Goal: Task Accomplishment & Management: Manage account settings

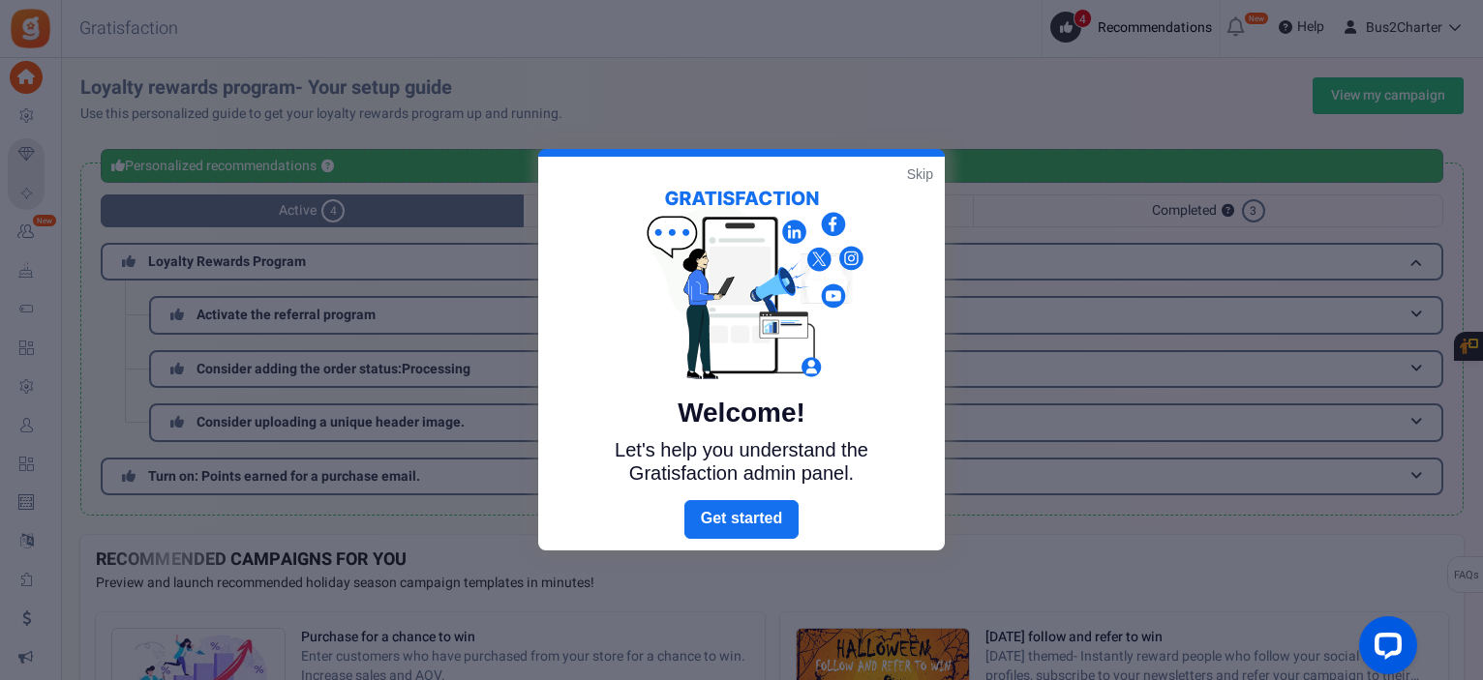
drag, startPoint x: 1486, startPoint y: 138, endPoint x: 1448, endPoint y: 53, distance: 93.2
click at [1448, 53] on html "Install now Back to Home Back to program setup Home Settings Campaigns Purchase…" at bounding box center [741, 676] width 1483 height 1353
click at [908, 171] on link "Skip" at bounding box center [920, 174] width 26 height 19
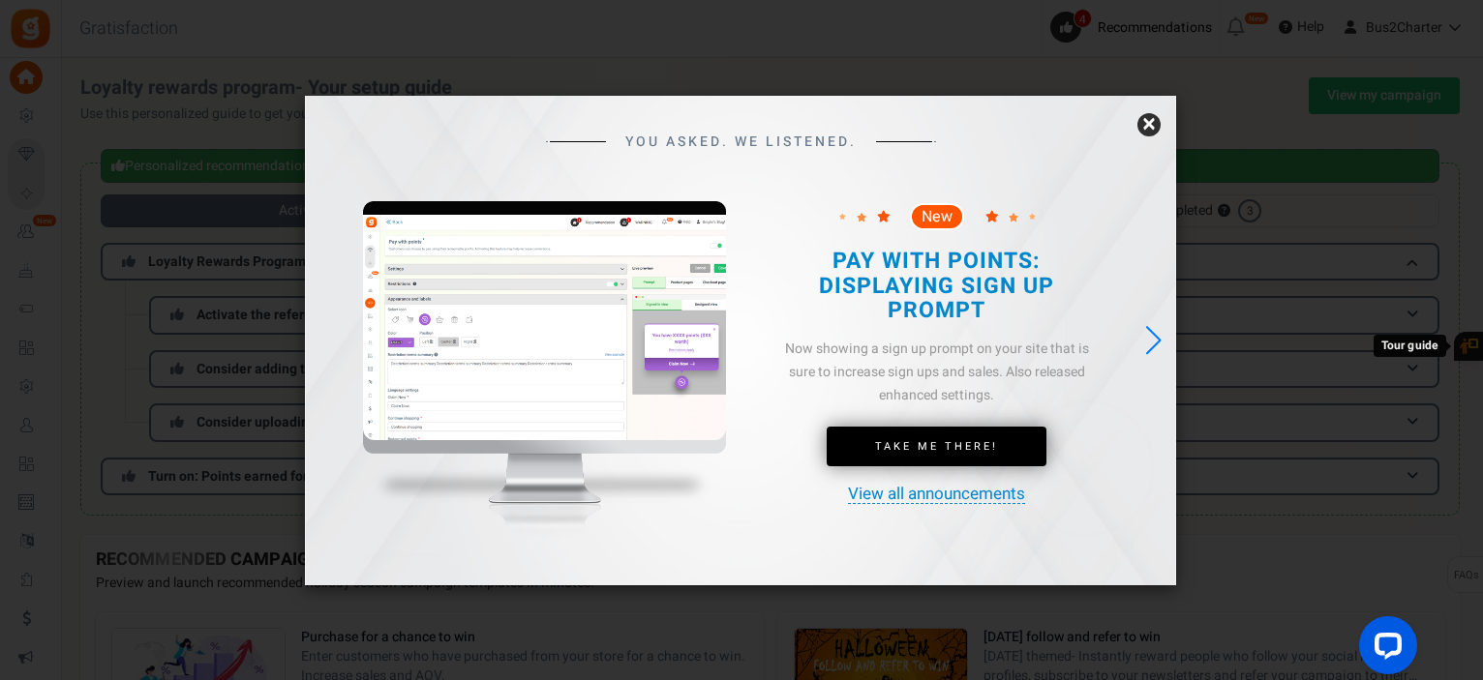
click at [1139, 127] on link "×" at bounding box center [1148, 124] width 23 height 23
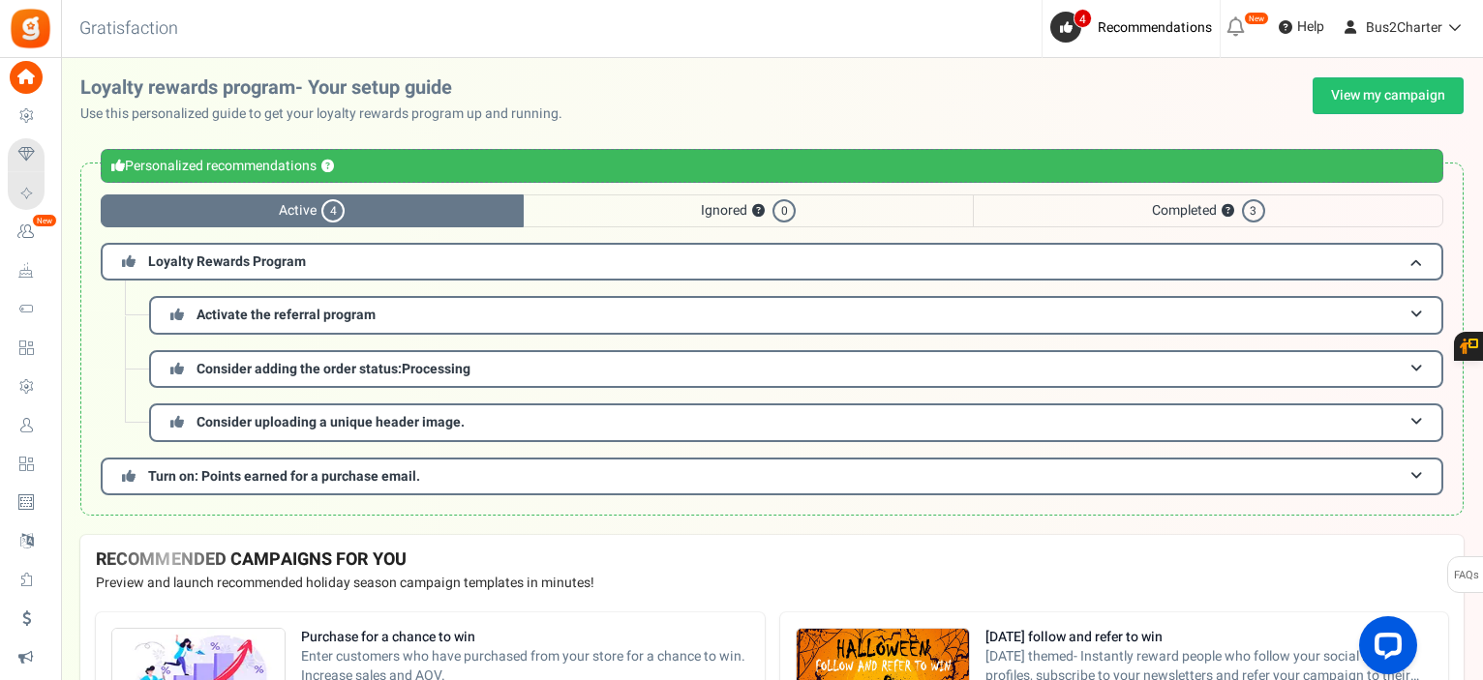
drag, startPoint x: 1475, startPoint y: 212, endPoint x: 1484, endPoint y: 225, distance: 16.1
click at [1482, 225] on html "Install now Back to Home Back to program setup Home Settings Campaigns Purchase…" at bounding box center [741, 676] width 1483 height 1353
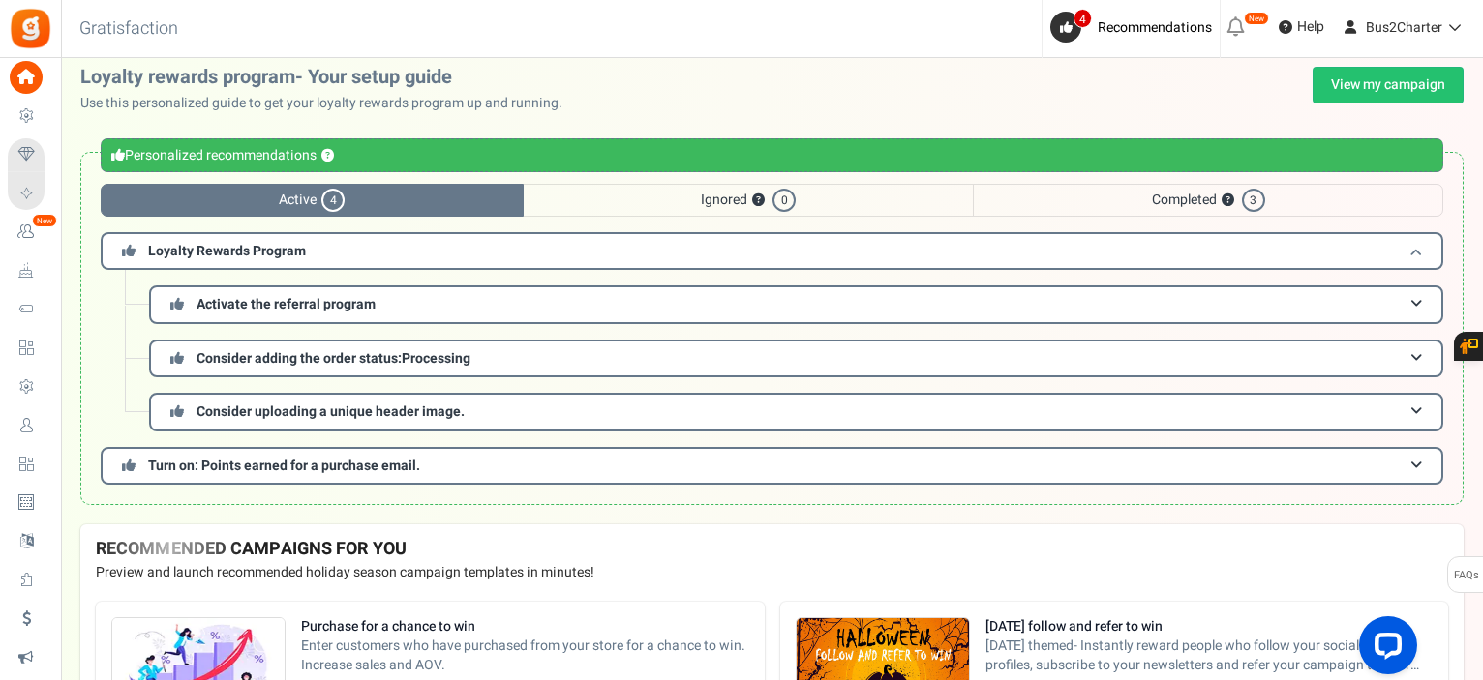
click at [1367, 243] on h3 "Loyalty Rewards Program" at bounding box center [772, 251] width 1342 height 38
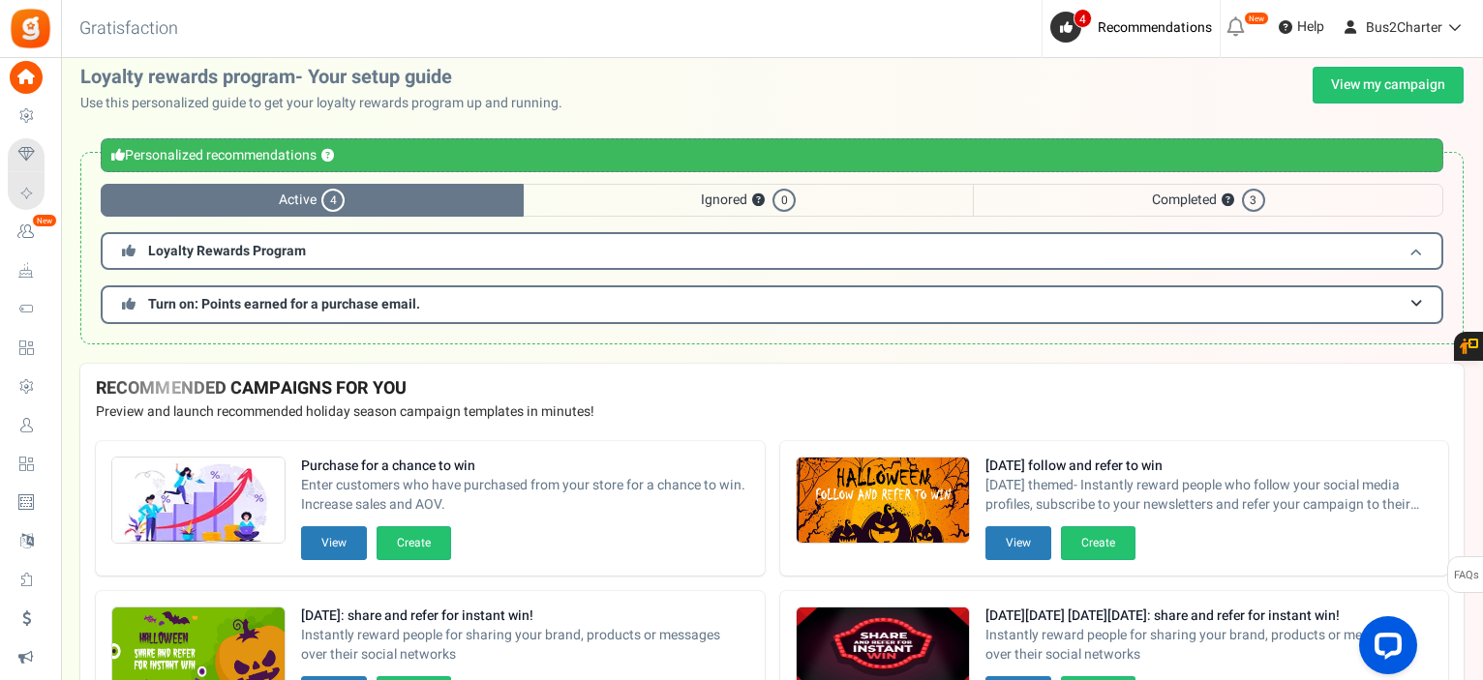
click at [1374, 246] on h3 "Loyalty Rewards Program" at bounding box center [772, 251] width 1342 height 38
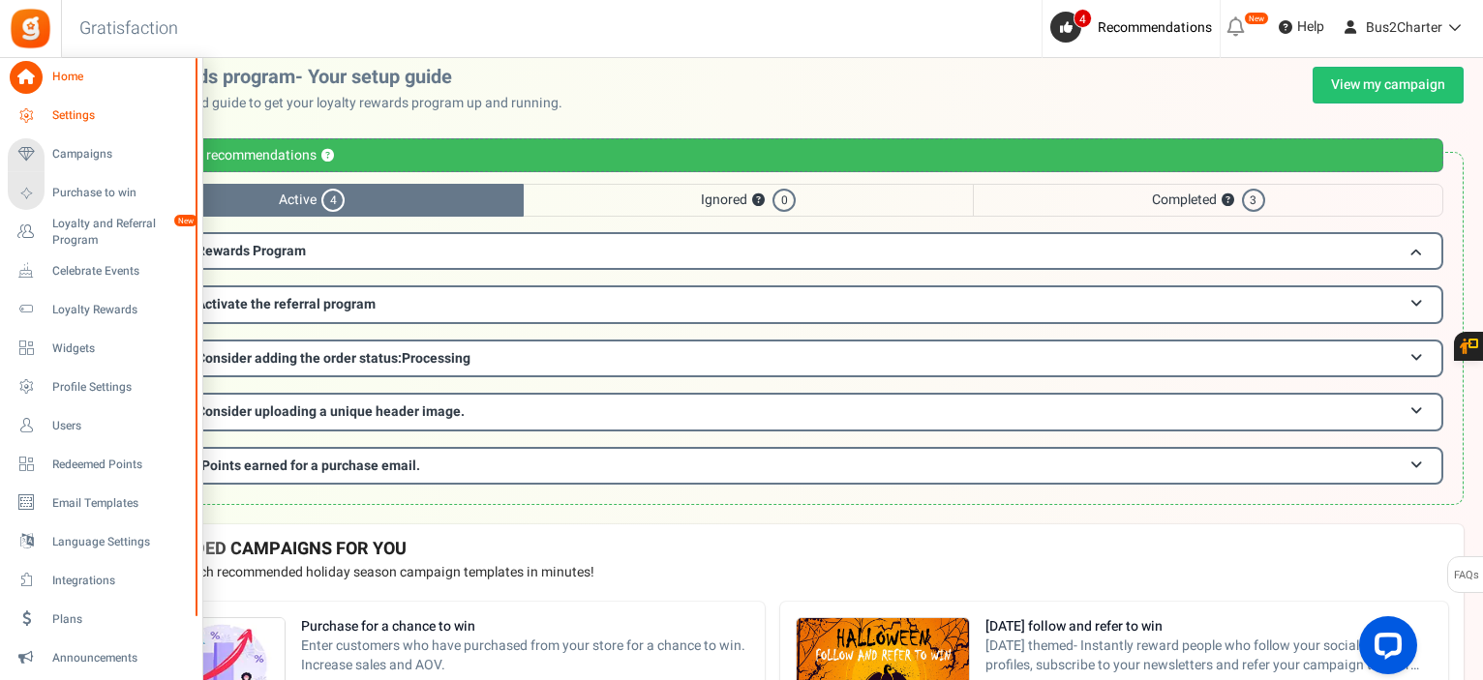
click at [77, 119] on span "Settings" at bounding box center [119, 115] width 135 height 16
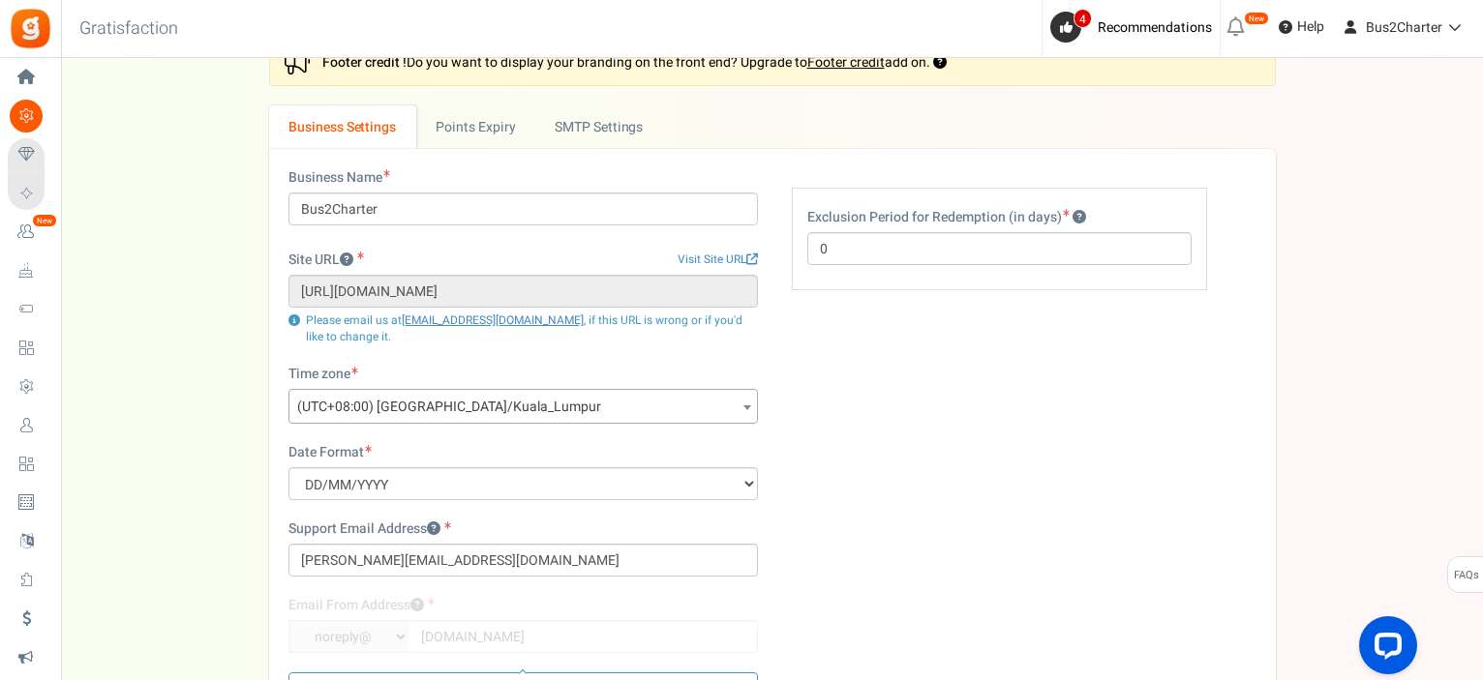
scroll to position [18, 0]
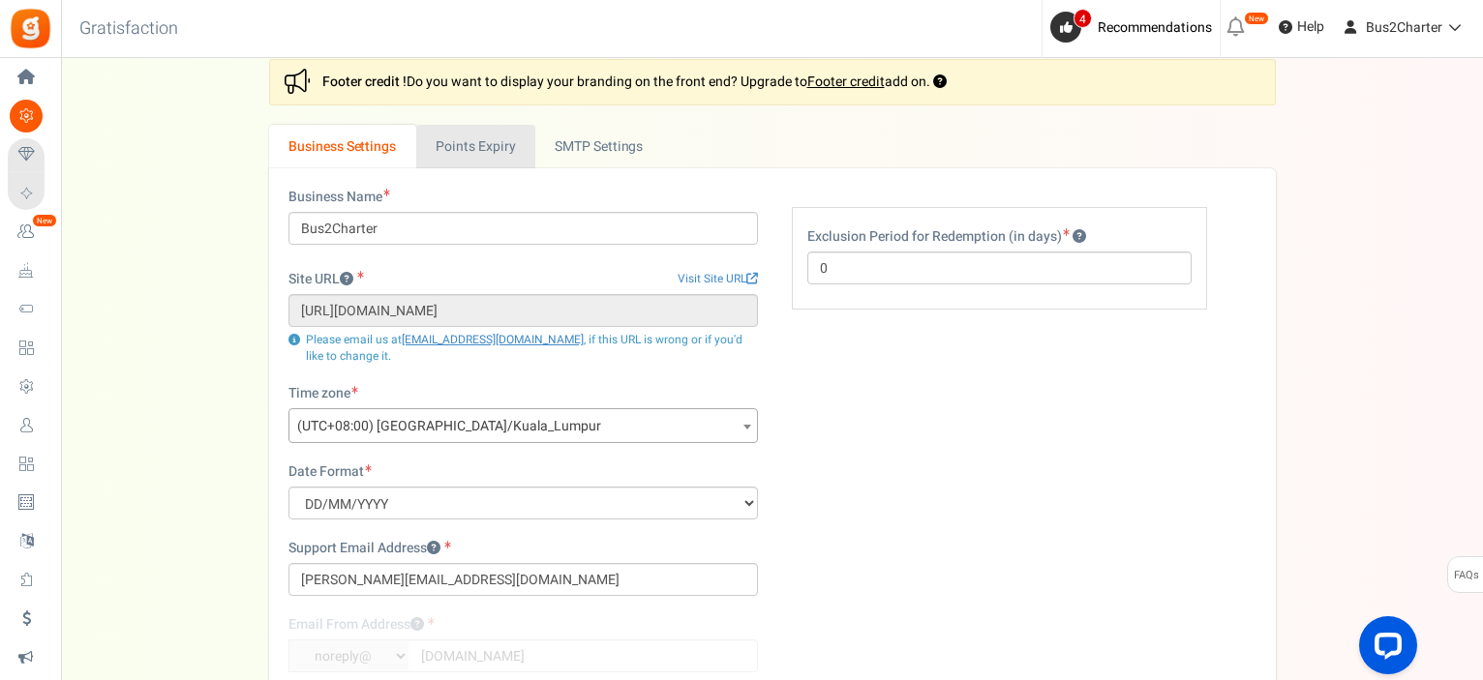
click at [444, 144] on link "Points Expiry" at bounding box center [475, 147] width 119 height 44
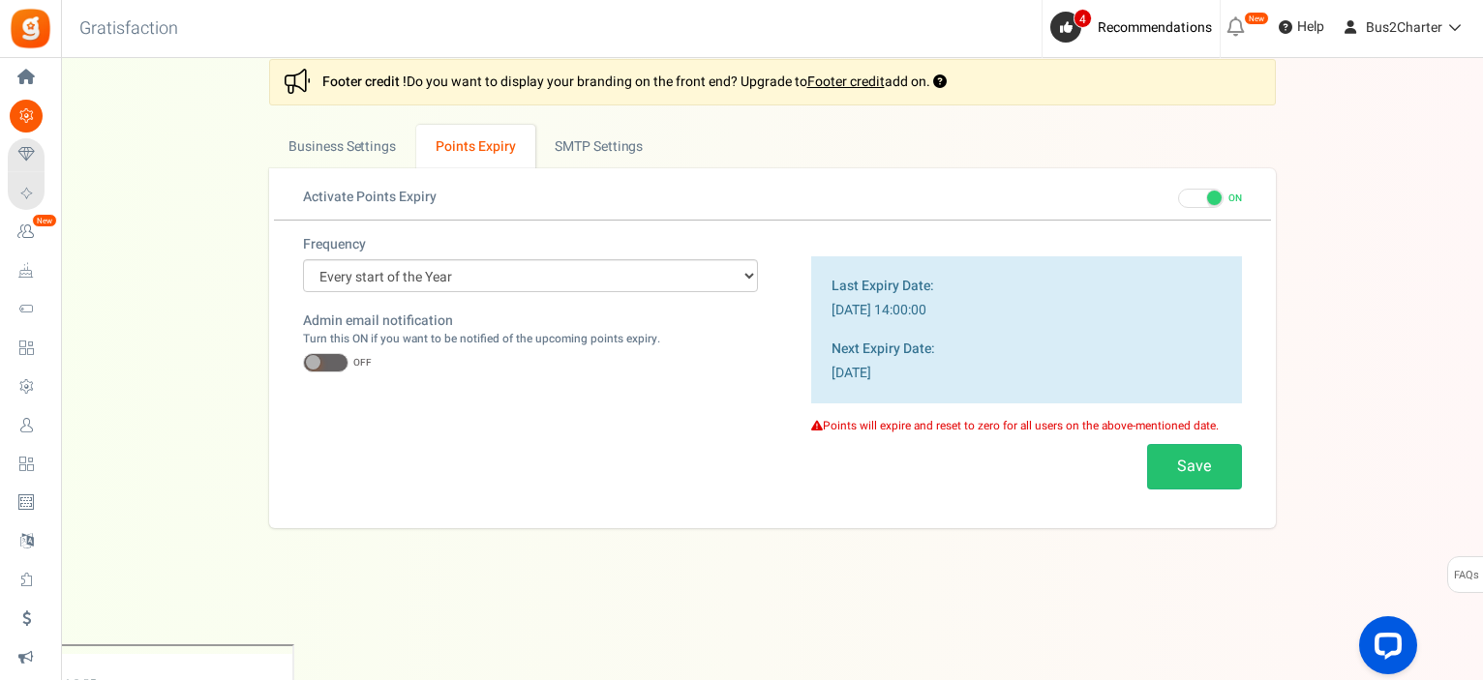
scroll to position [0, 0]
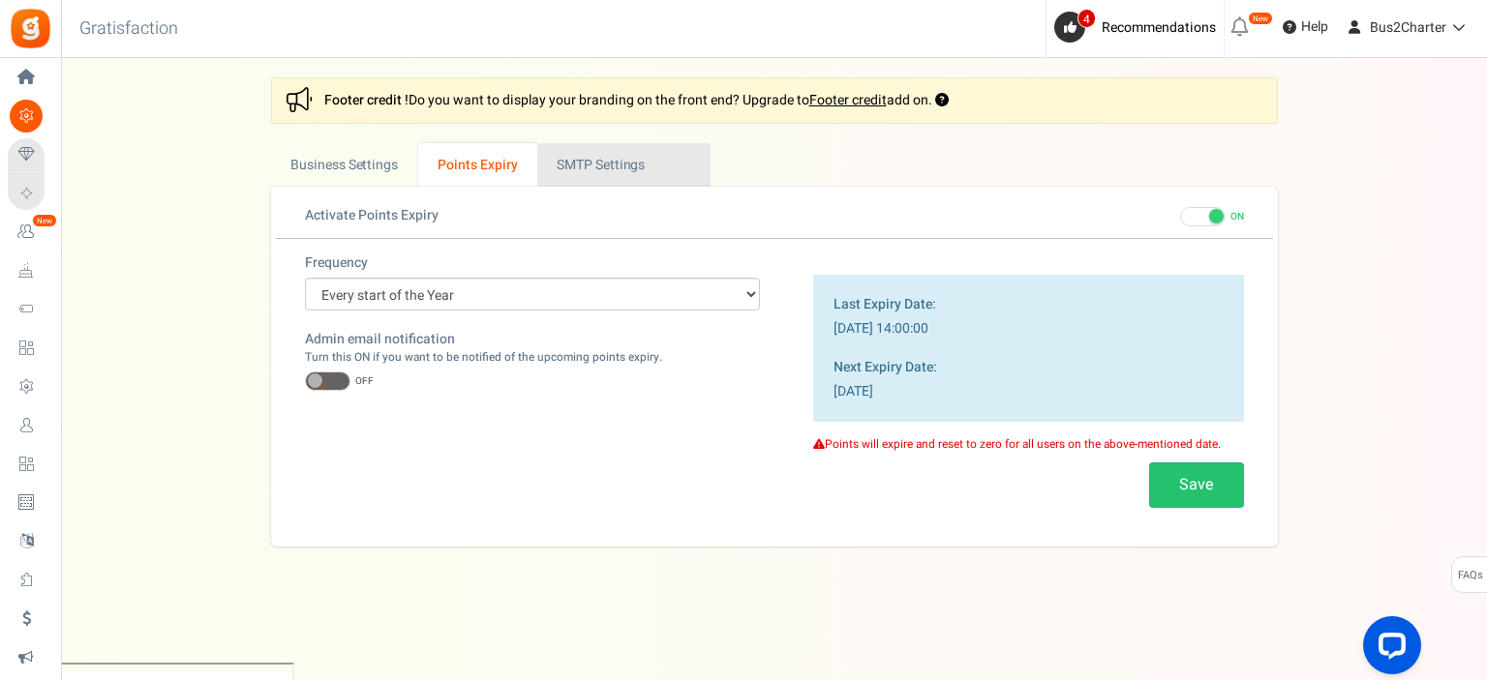
click at [640, 169] on link "Active SMTP Settings" at bounding box center [623, 165] width 173 height 44
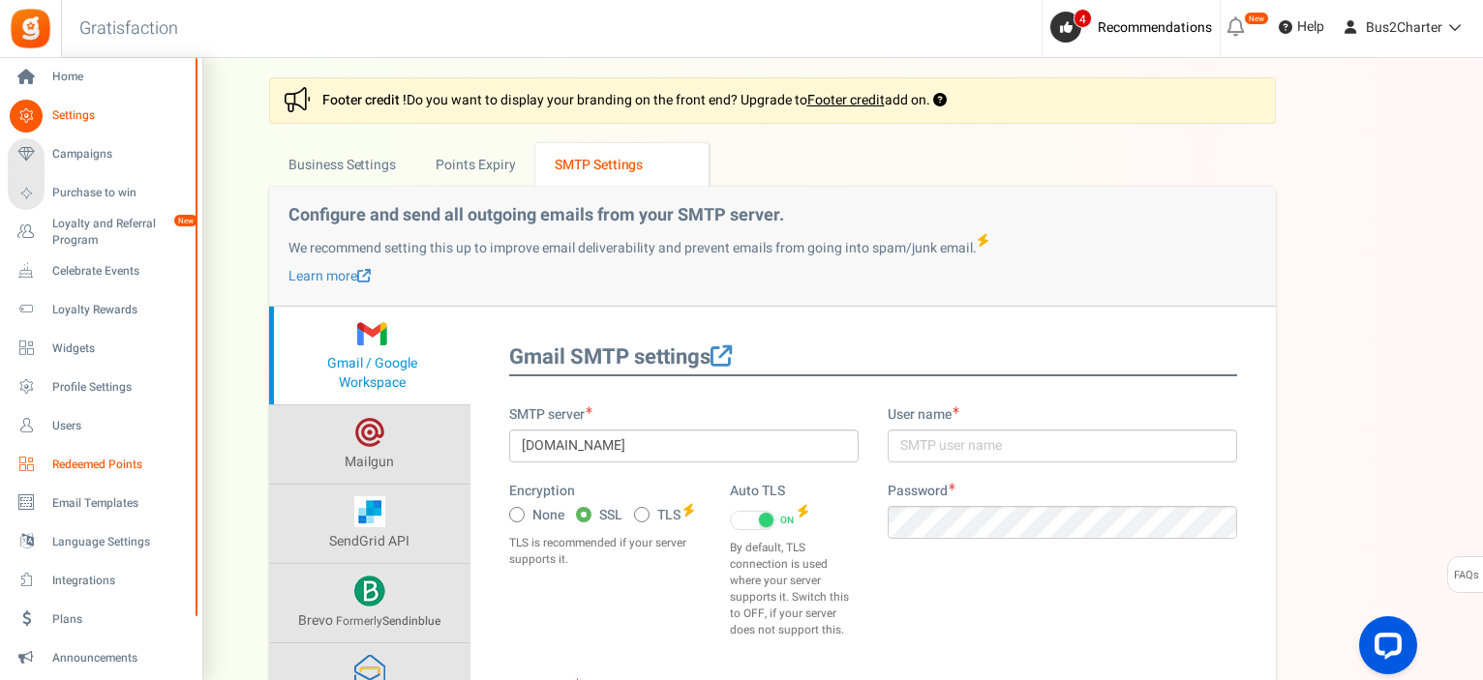
click at [130, 467] on span "Redeemed Points" at bounding box center [119, 465] width 135 height 16
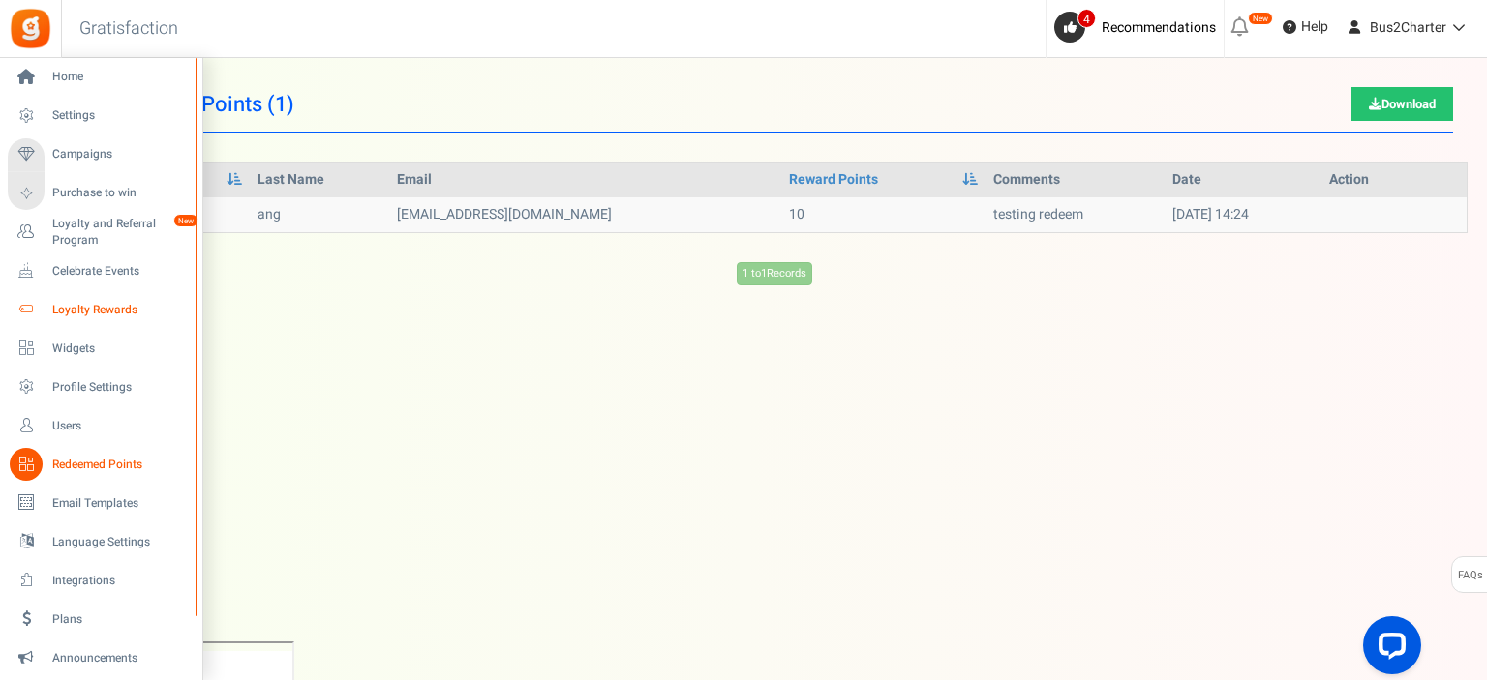
click at [91, 318] on link "Loyalty Rewards" at bounding box center [101, 309] width 186 height 33
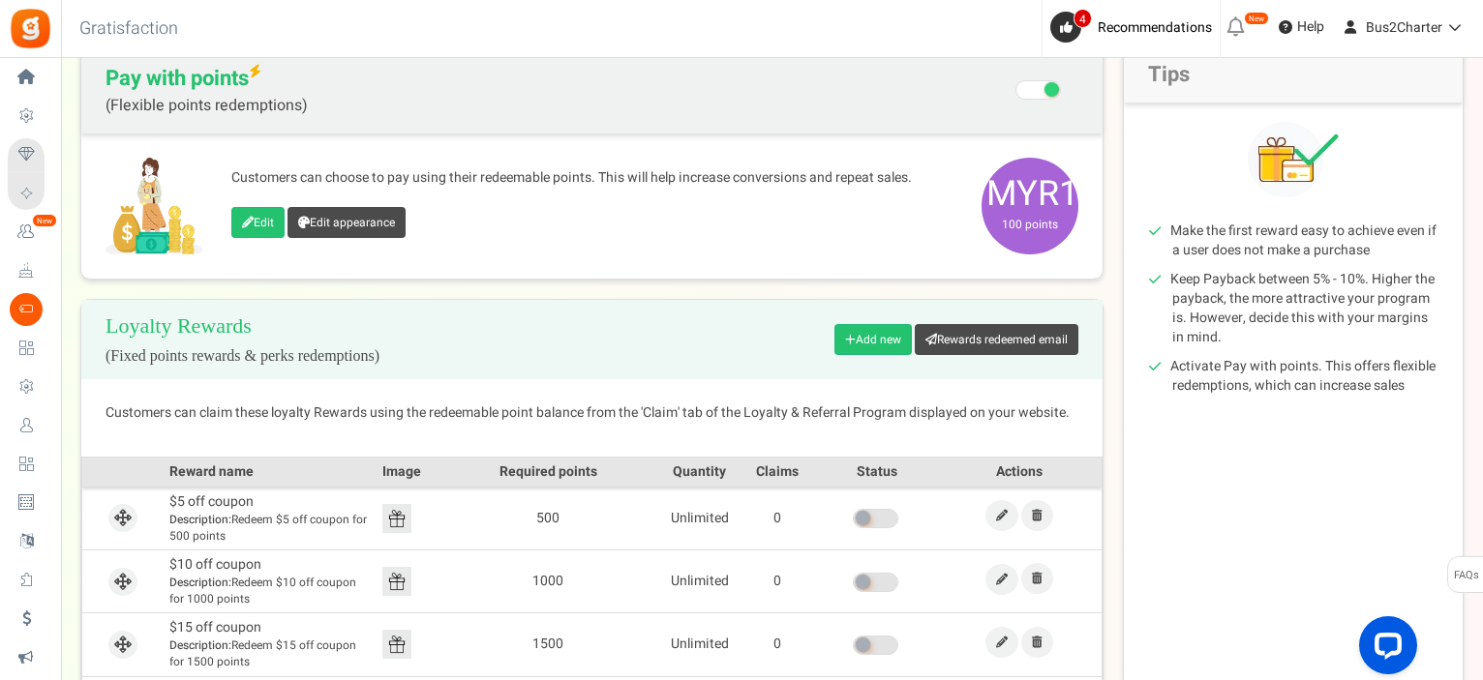
scroll to position [207, 0]
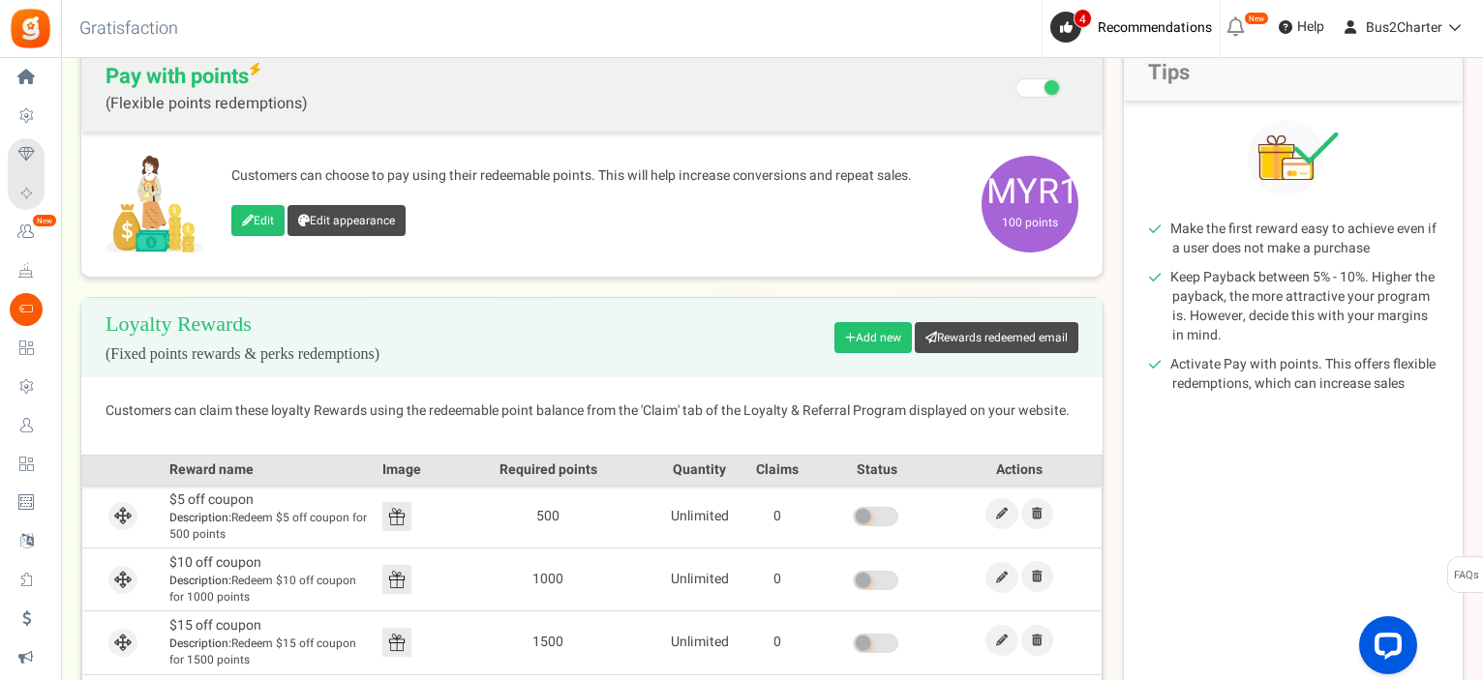
drag, startPoint x: 1481, startPoint y: 464, endPoint x: 1486, endPoint y: 551, distance: 87.2
click at [1482, 551] on html "Install now Back to Home Back to program setup Home Settings Campaigns Purchase…" at bounding box center [741, 411] width 1483 height 1237
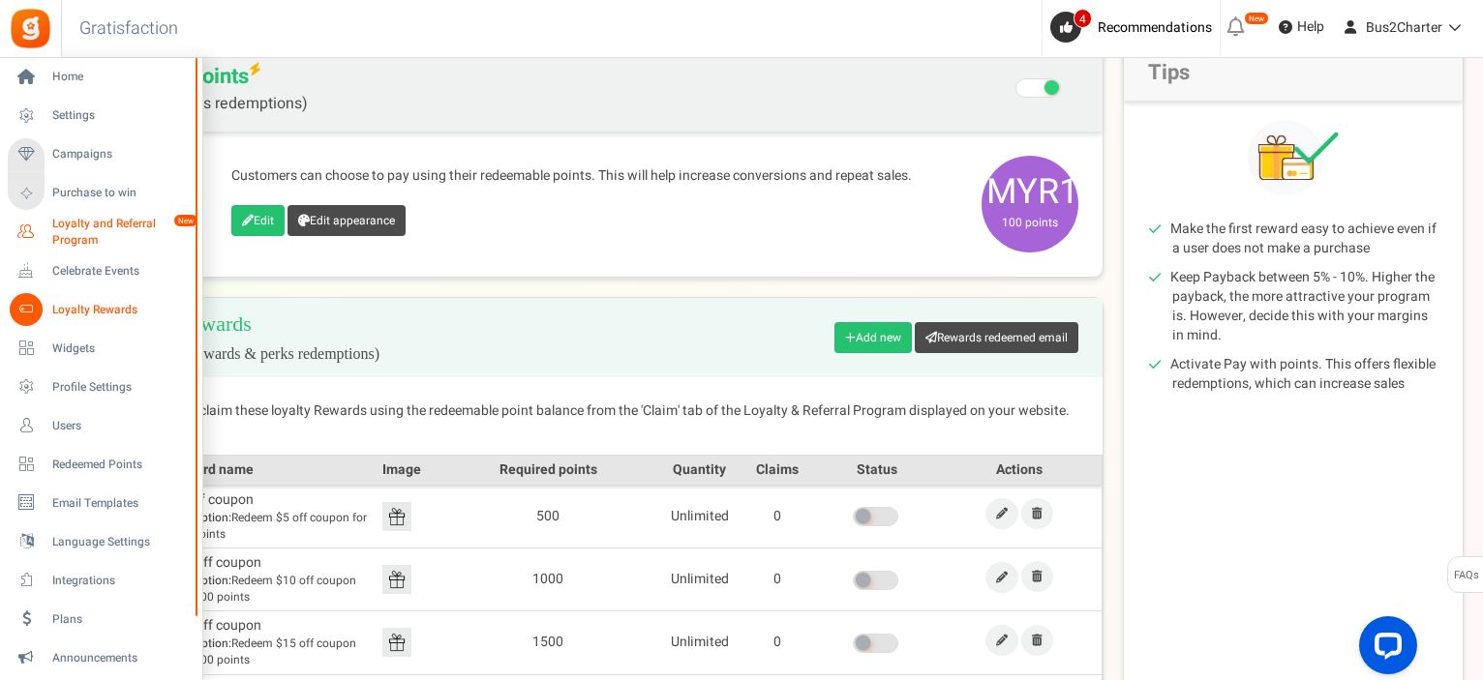
click at [83, 217] on span "Loyalty and Referral Program" at bounding box center [122, 232] width 141 height 33
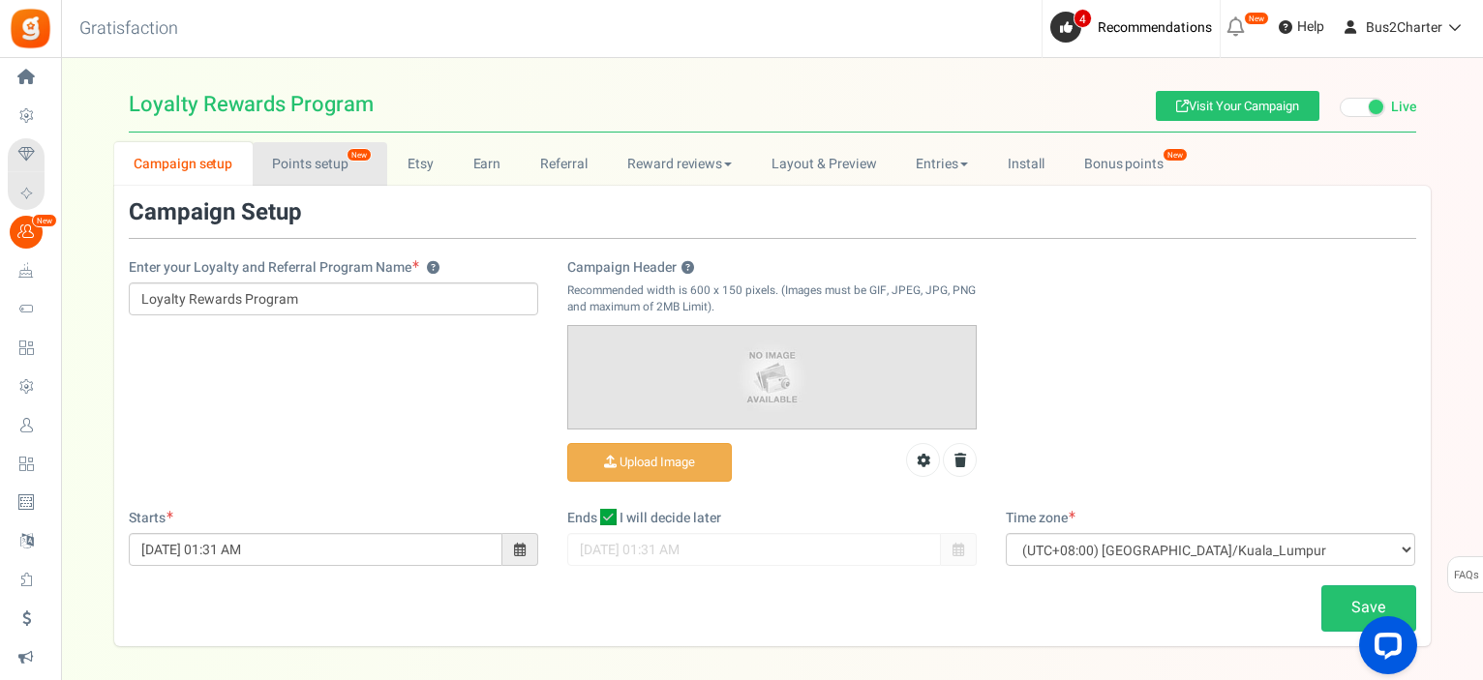
click at [319, 181] on link "Points setup New" at bounding box center [320, 164] width 135 height 44
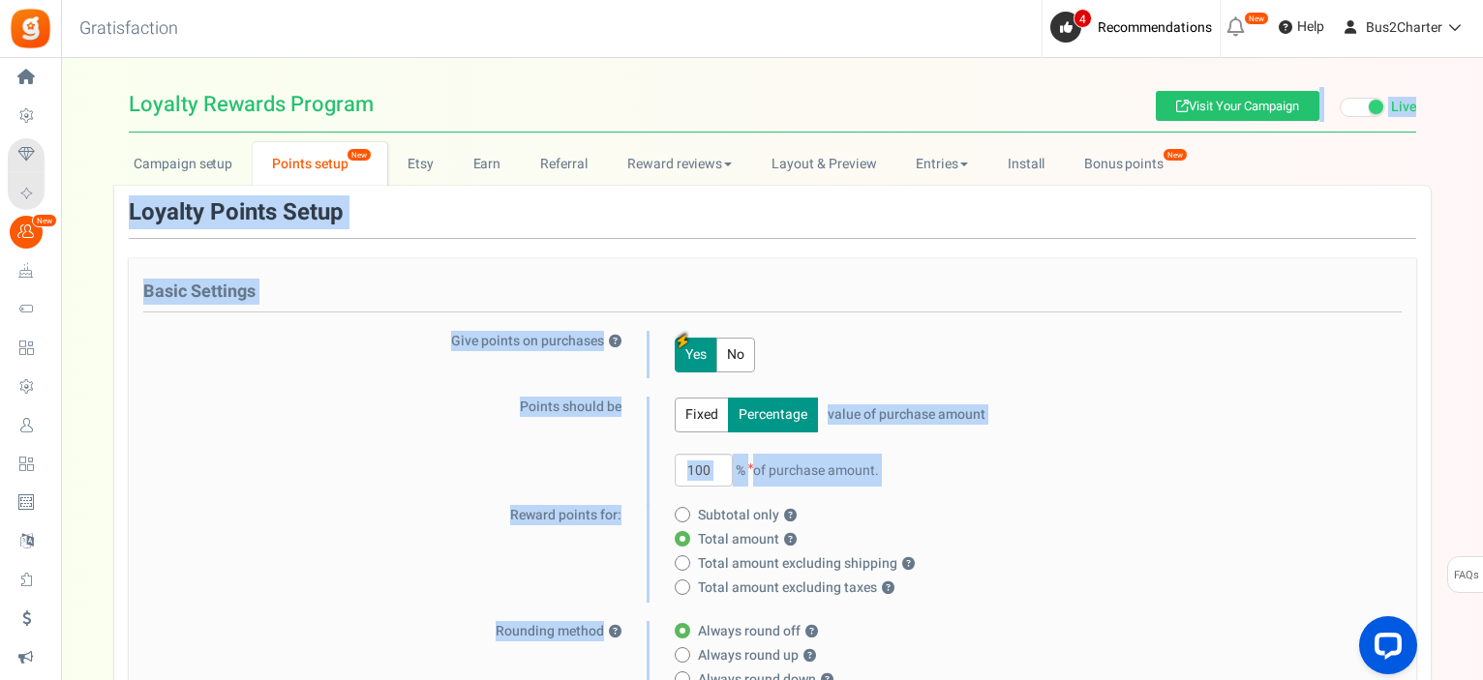
drag, startPoint x: 1479, startPoint y: 200, endPoint x: 1486, endPoint y: 227, distance: 27.9
click at [1266, 482] on div "100 % of purchase amount." at bounding box center [1033, 470] width 717 height 33
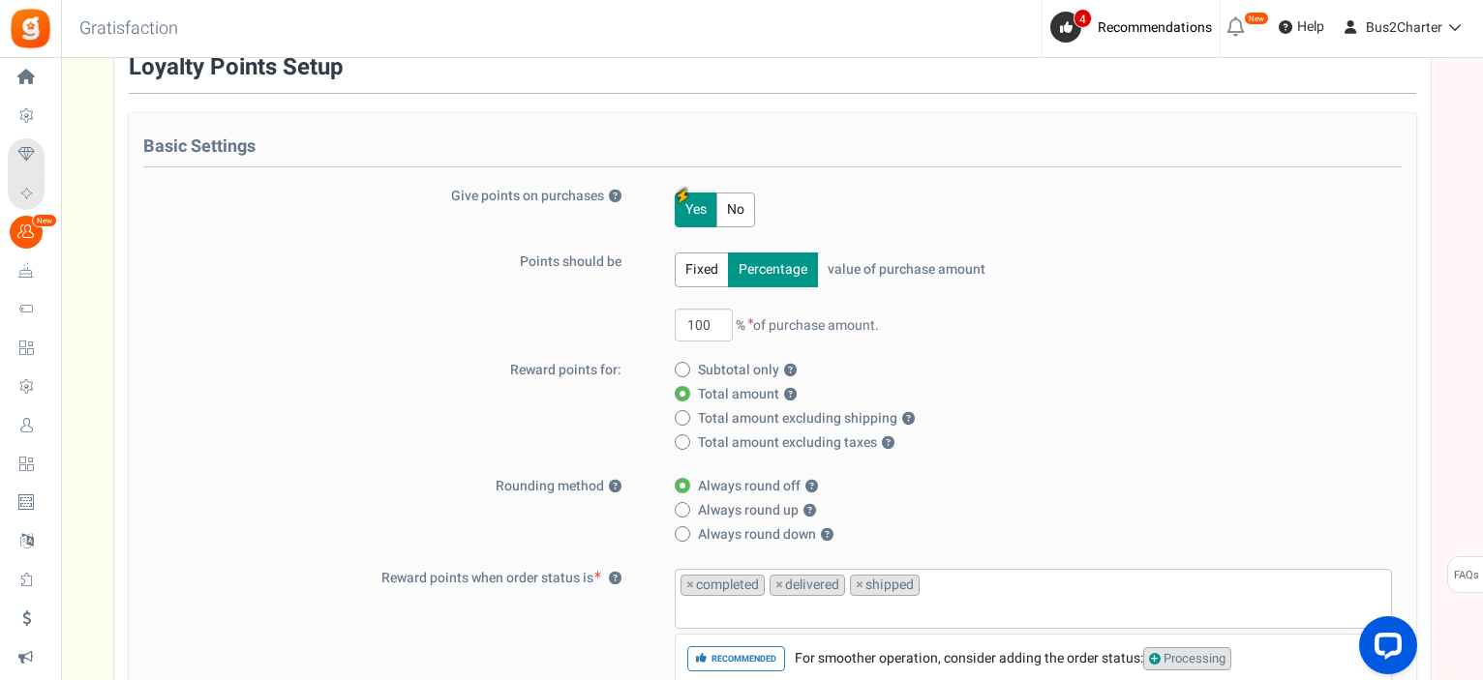
scroll to position [128, 0]
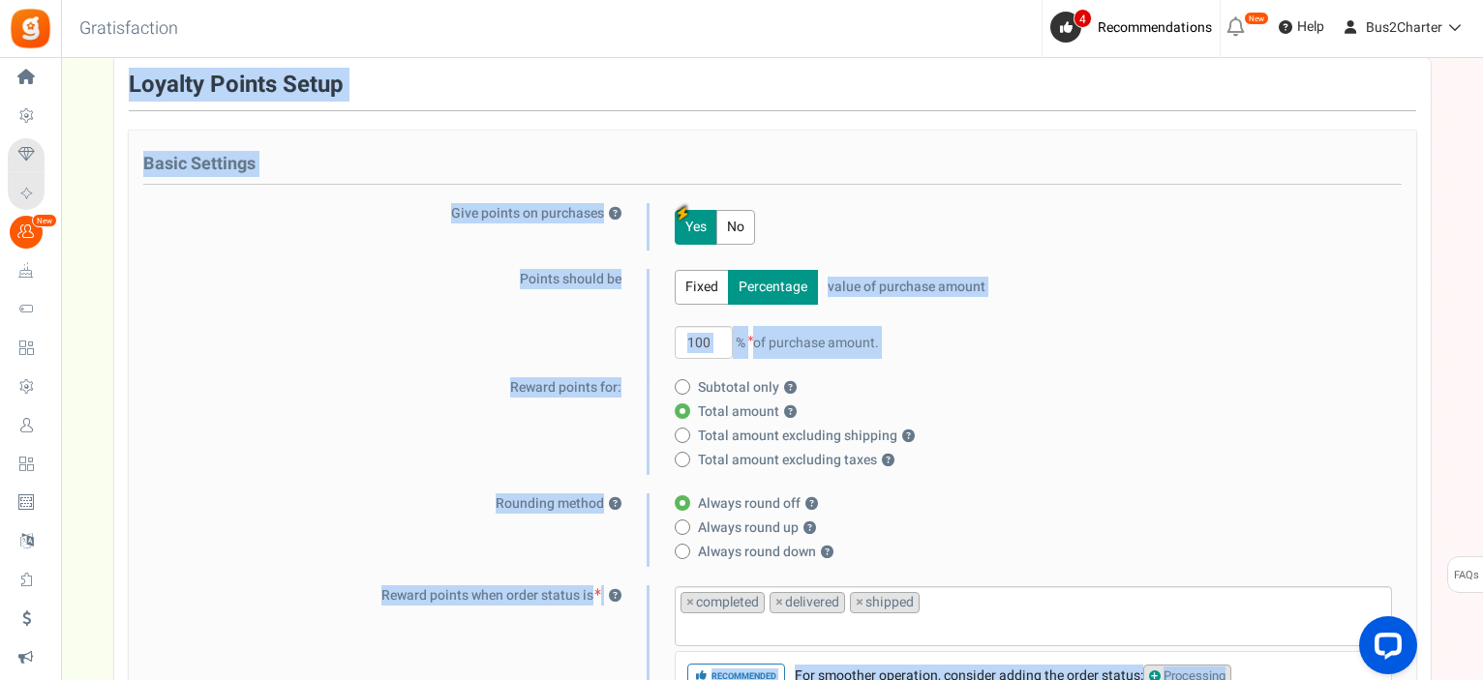
drag, startPoint x: 1480, startPoint y: 301, endPoint x: 1486, endPoint y: 328, distance: 27.7
click at [1353, 355] on div "100 % of purchase amount." at bounding box center [1033, 342] width 717 height 33
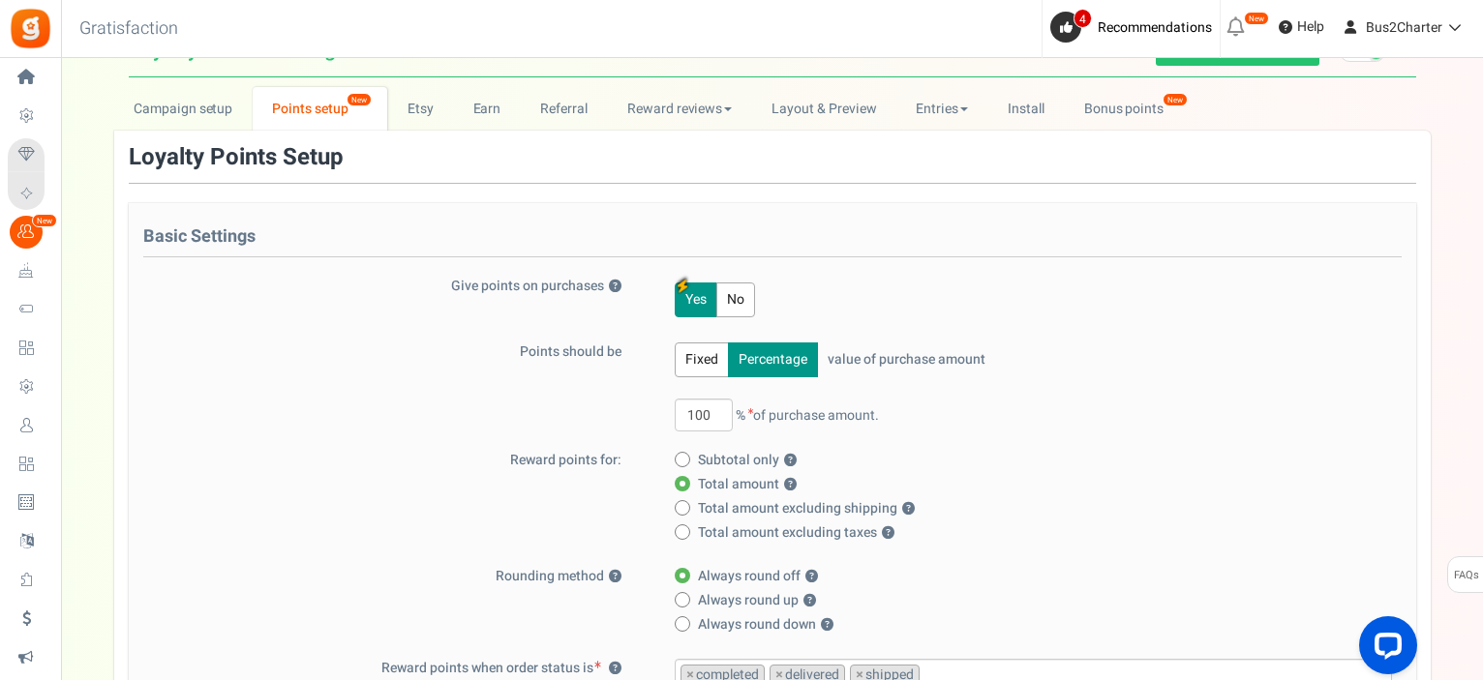
scroll to position [54, 0]
click at [213, 120] on link "Campaign setup" at bounding box center [183, 110] width 138 height 44
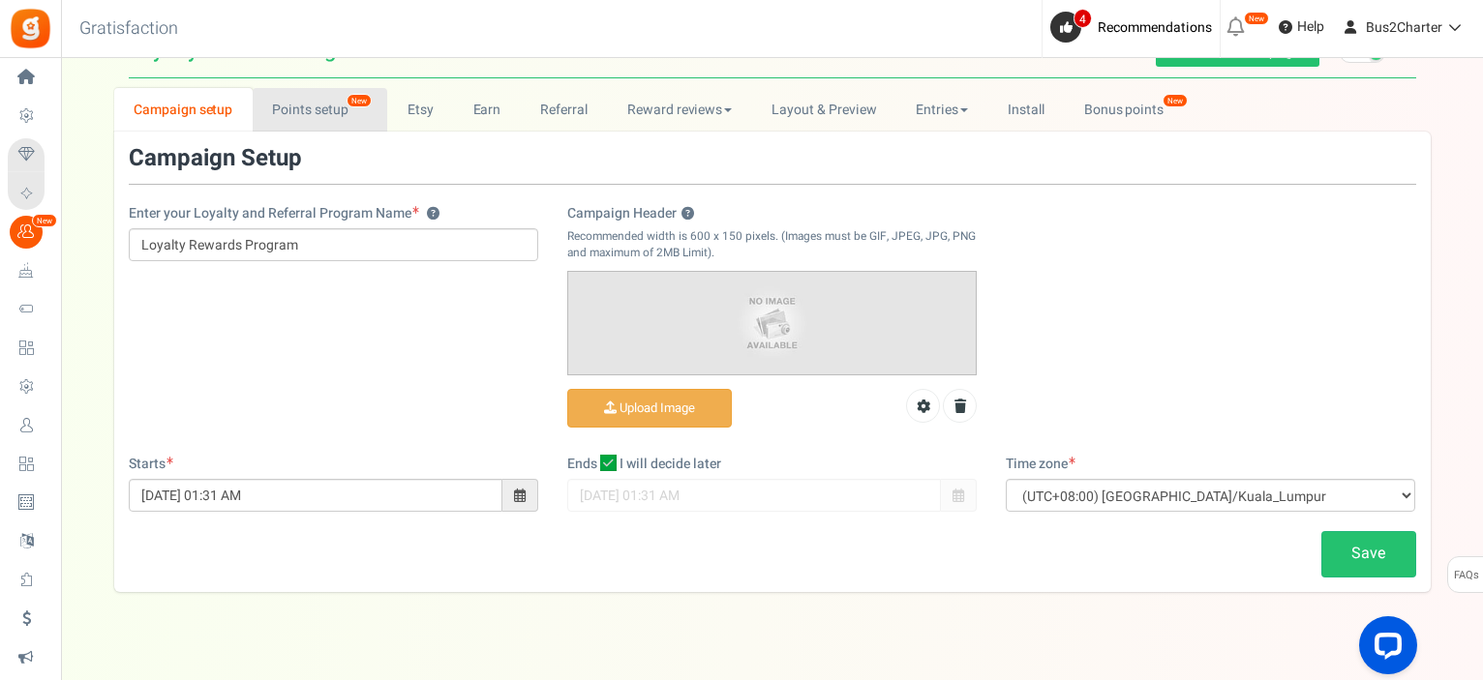
click at [300, 100] on link "Points setup New" at bounding box center [320, 110] width 135 height 44
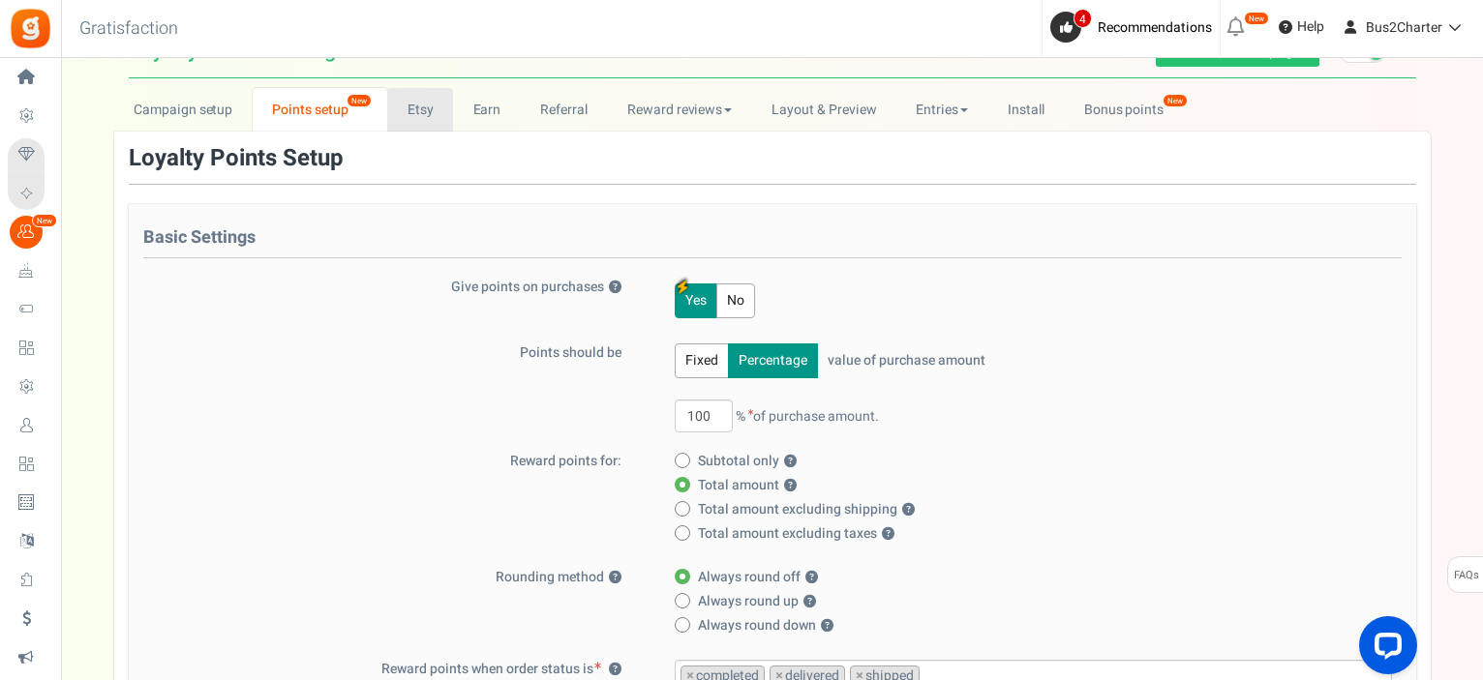
click at [418, 115] on link "Etsy" at bounding box center [420, 110] width 66 height 44
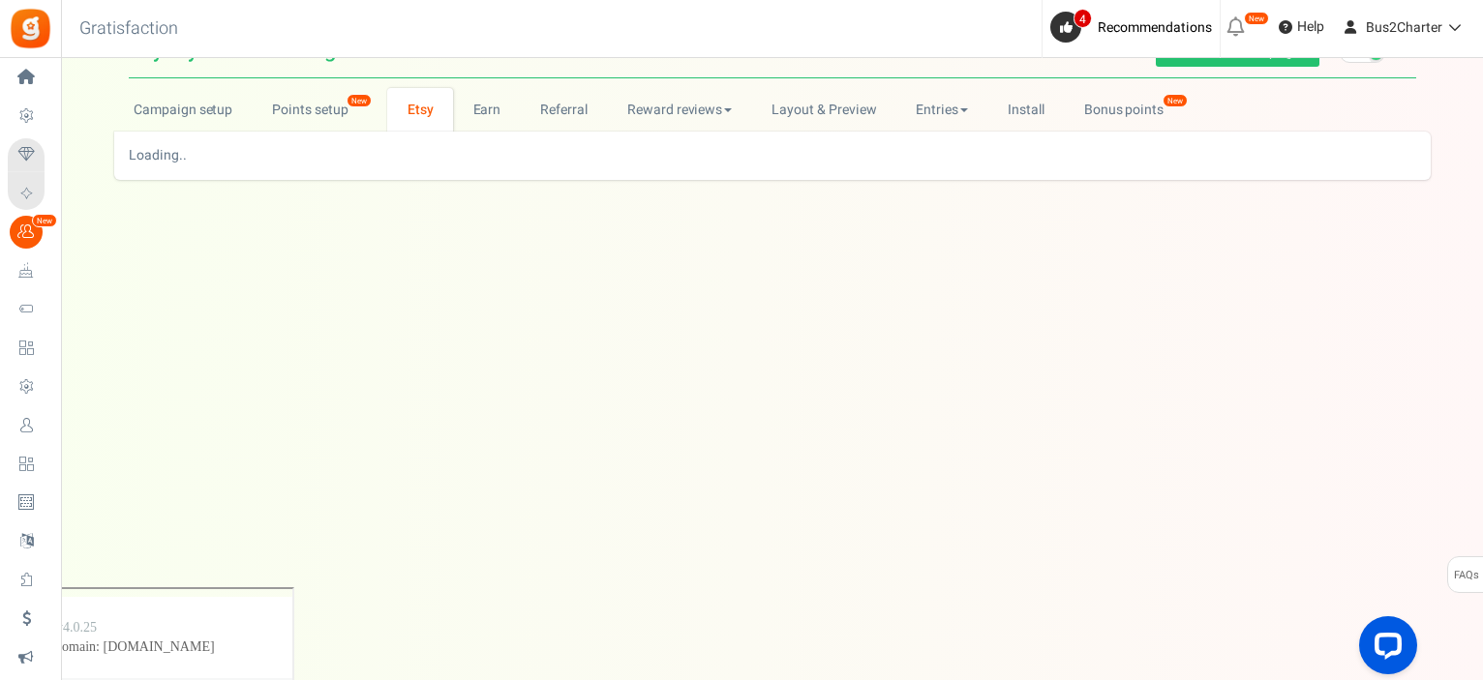
scroll to position [0, 0]
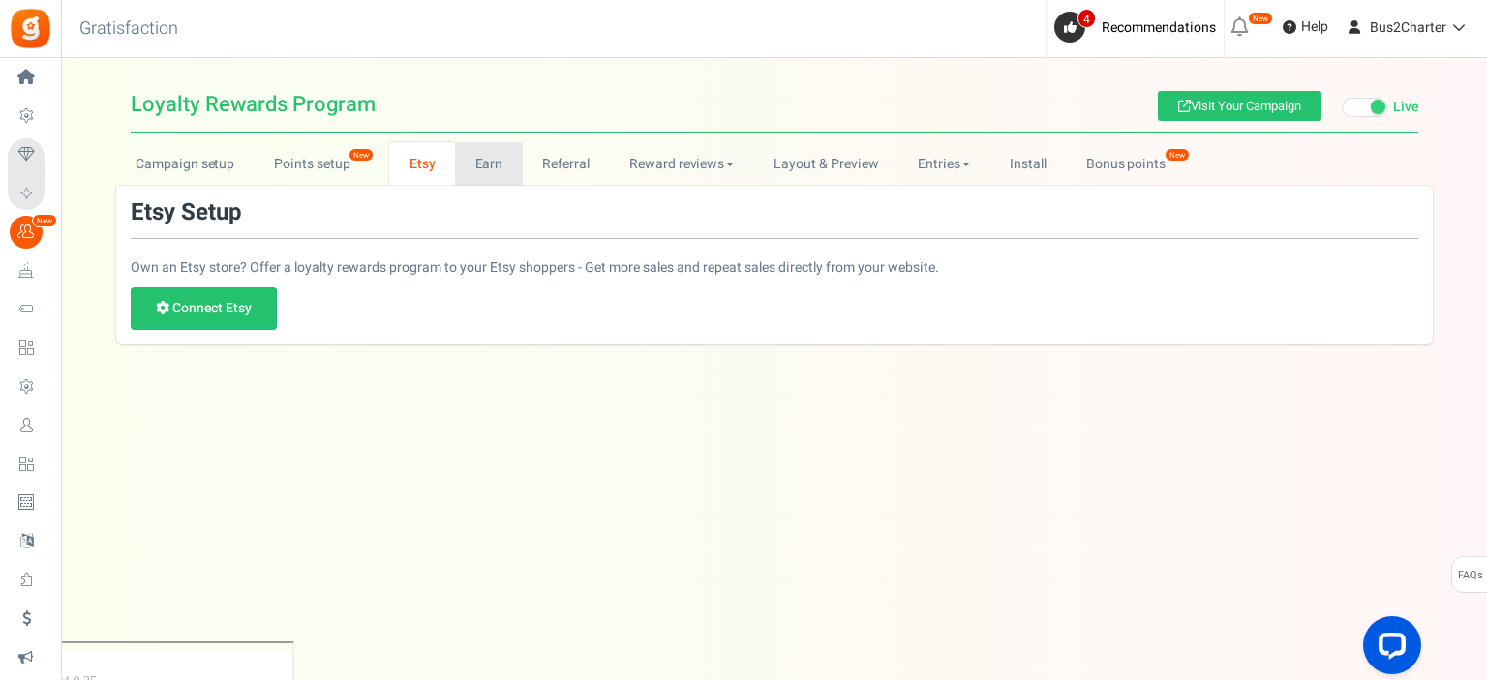
click at [473, 182] on link "Earn" at bounding box center [489, 164] width 68 height 44
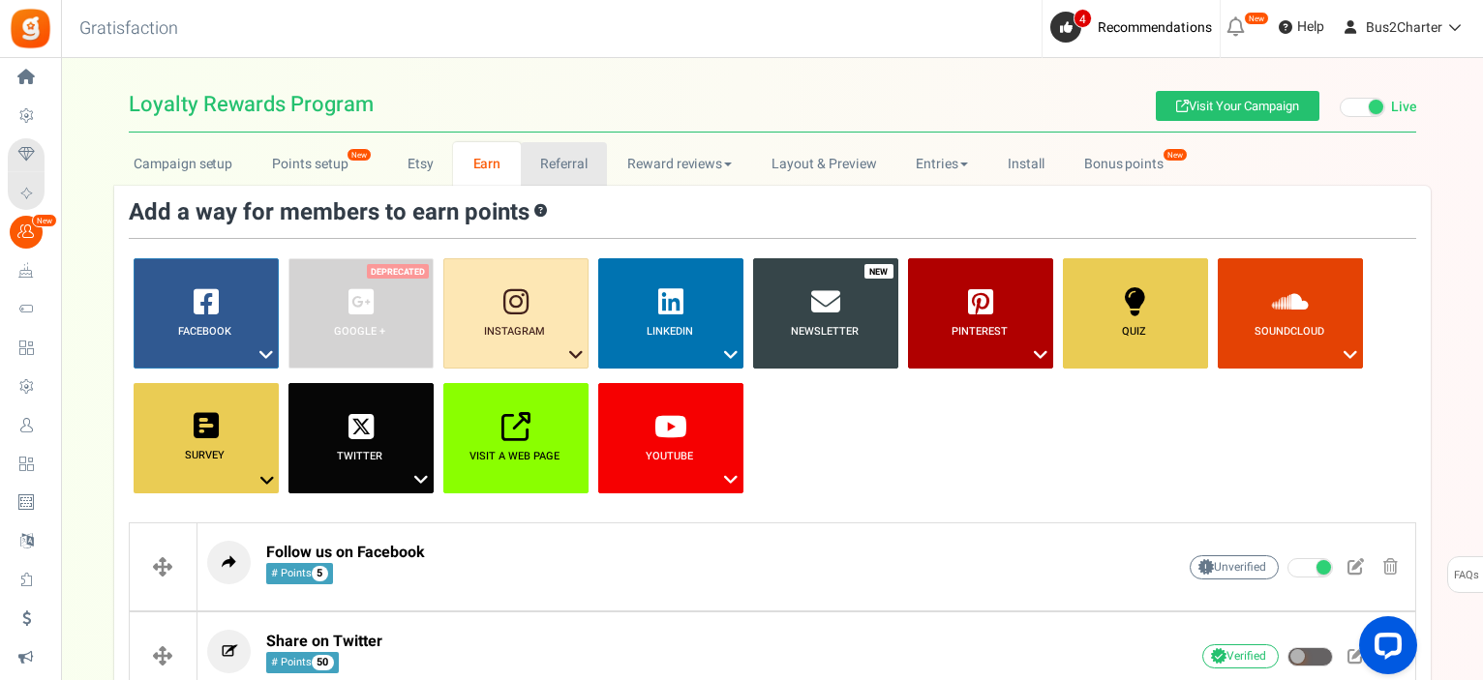
click at [541, 166] on link "Referral" at bounding box center [564, 164] width 87 height 44
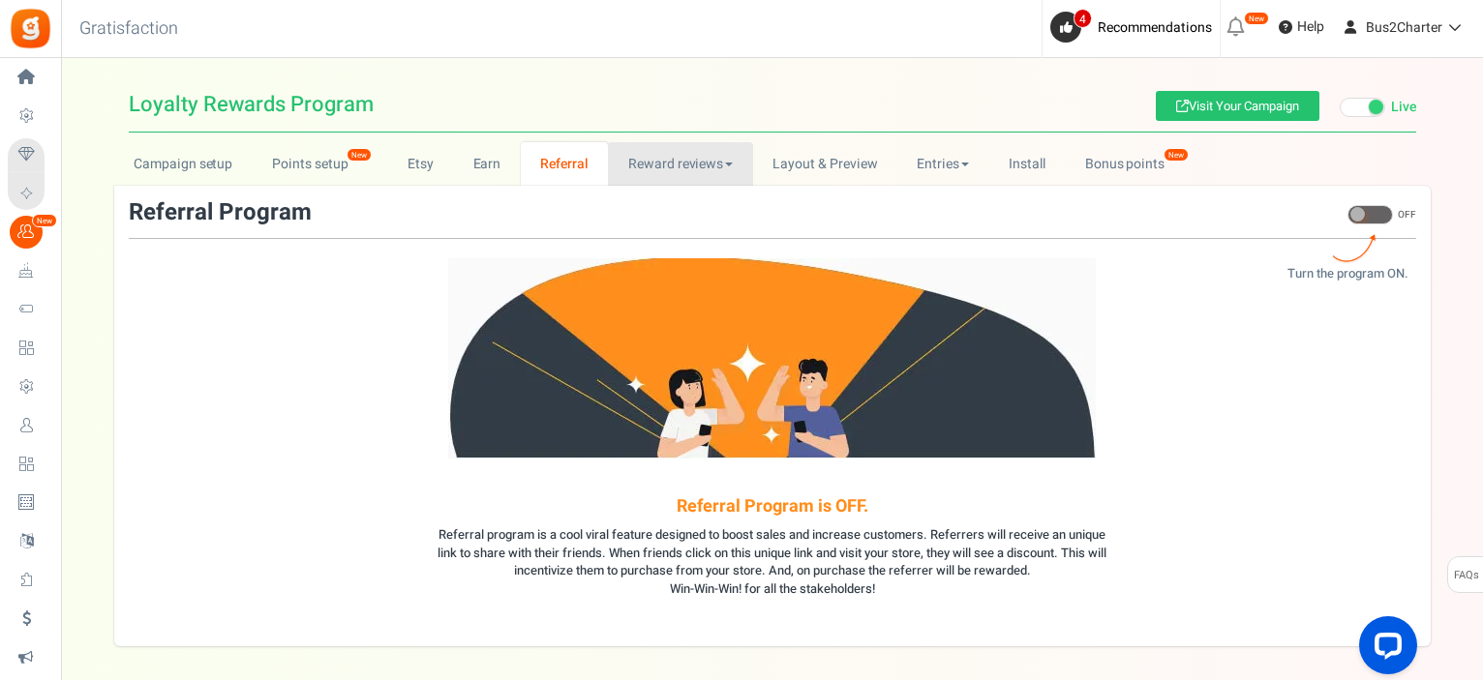
click at [646, 165] on link "Reward reviews" at bounding box center [680, 164] width 144 height 44
click at [792, 156] on link "Layout & Preview" at bounding box center [825, 164] width 144 height 44
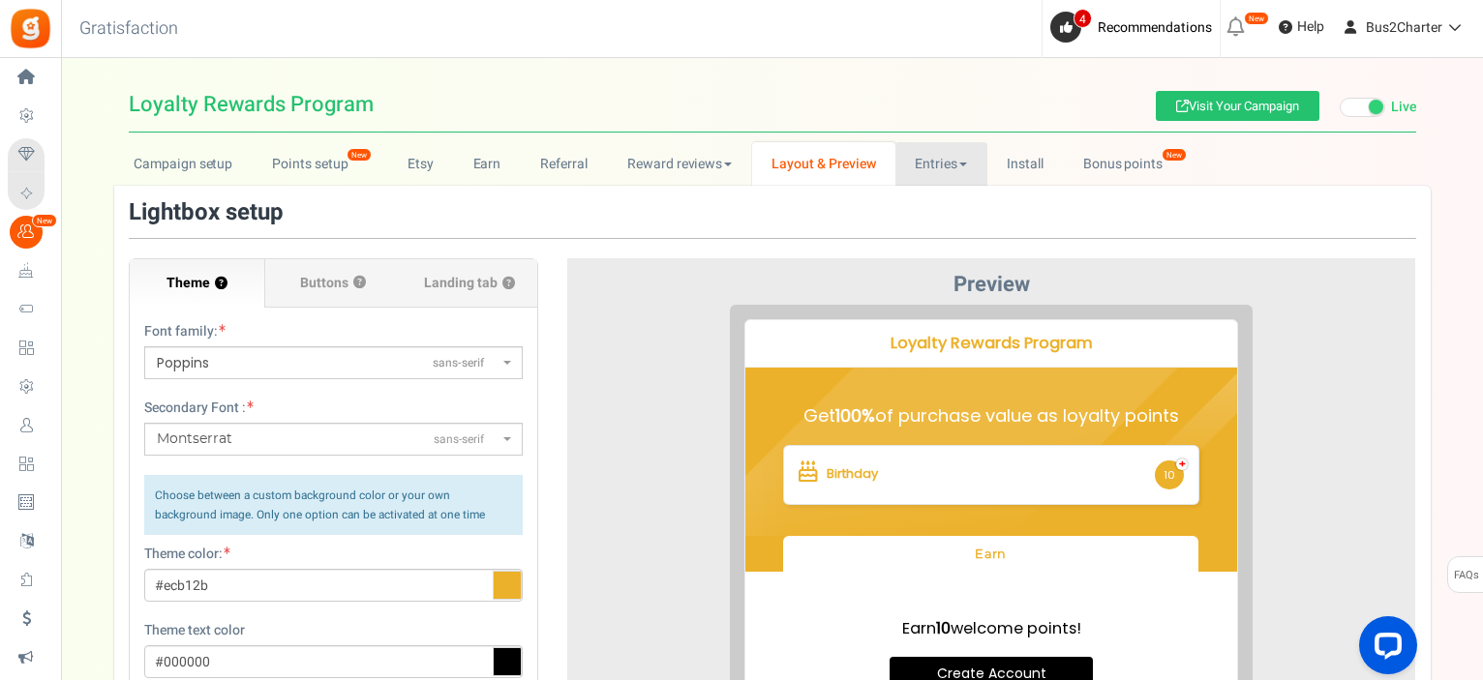
click at [931, 180] on link "Entries" at bounding box center [941, 164] width 92 height 44
click at [1130, 159] on link "Bonus points New" at bounding box center [1132, 164] width 138 height 44
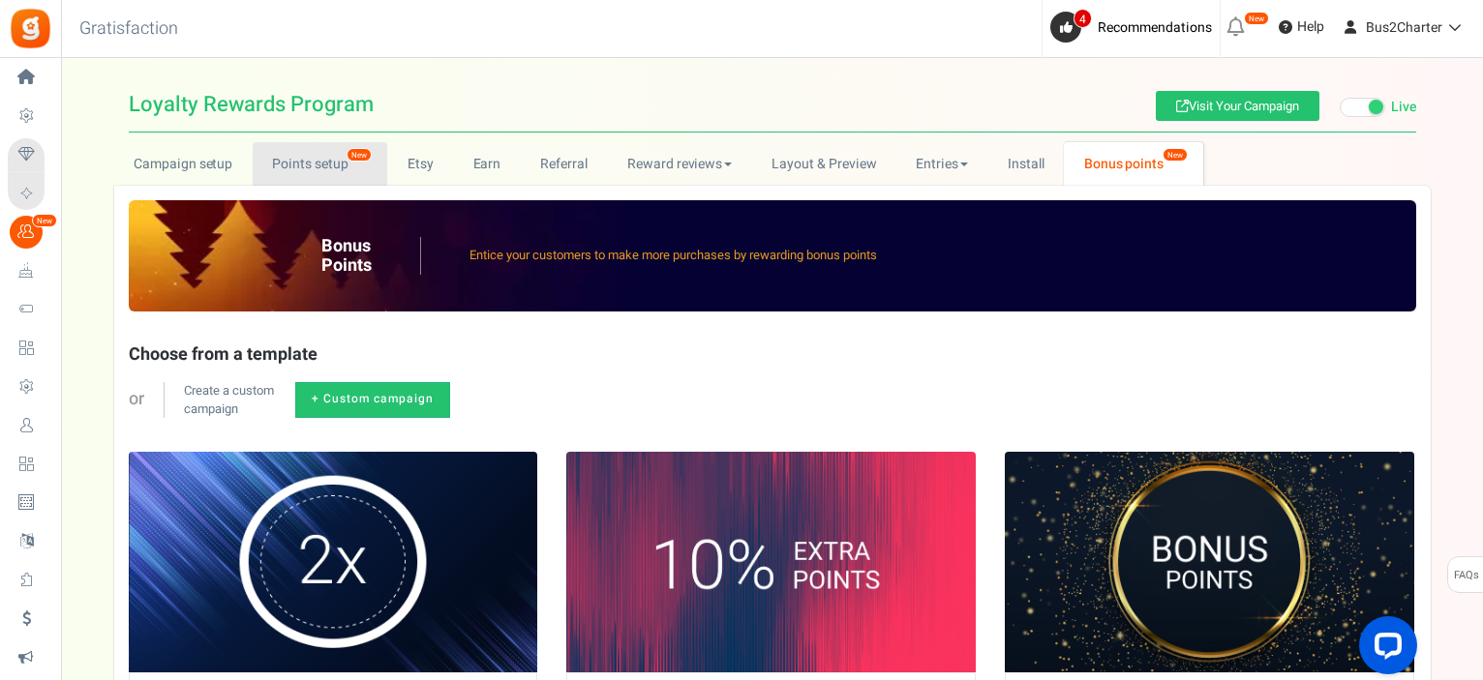
click at [294, 181] on link "Points setup New" at bounding box center [320, 164] width 135 height 44
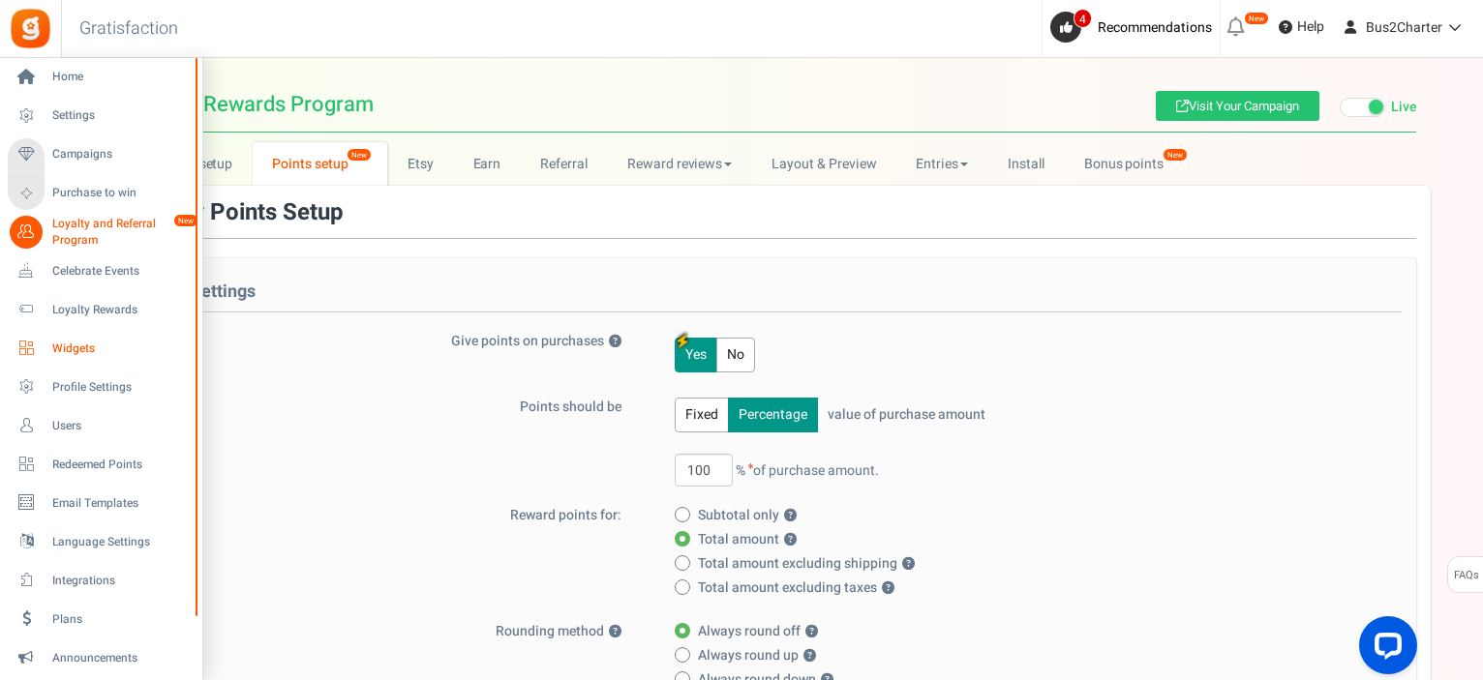
click at [81, 349] on span "Widgets" at bounding box center [119, 349] width 135 height 16
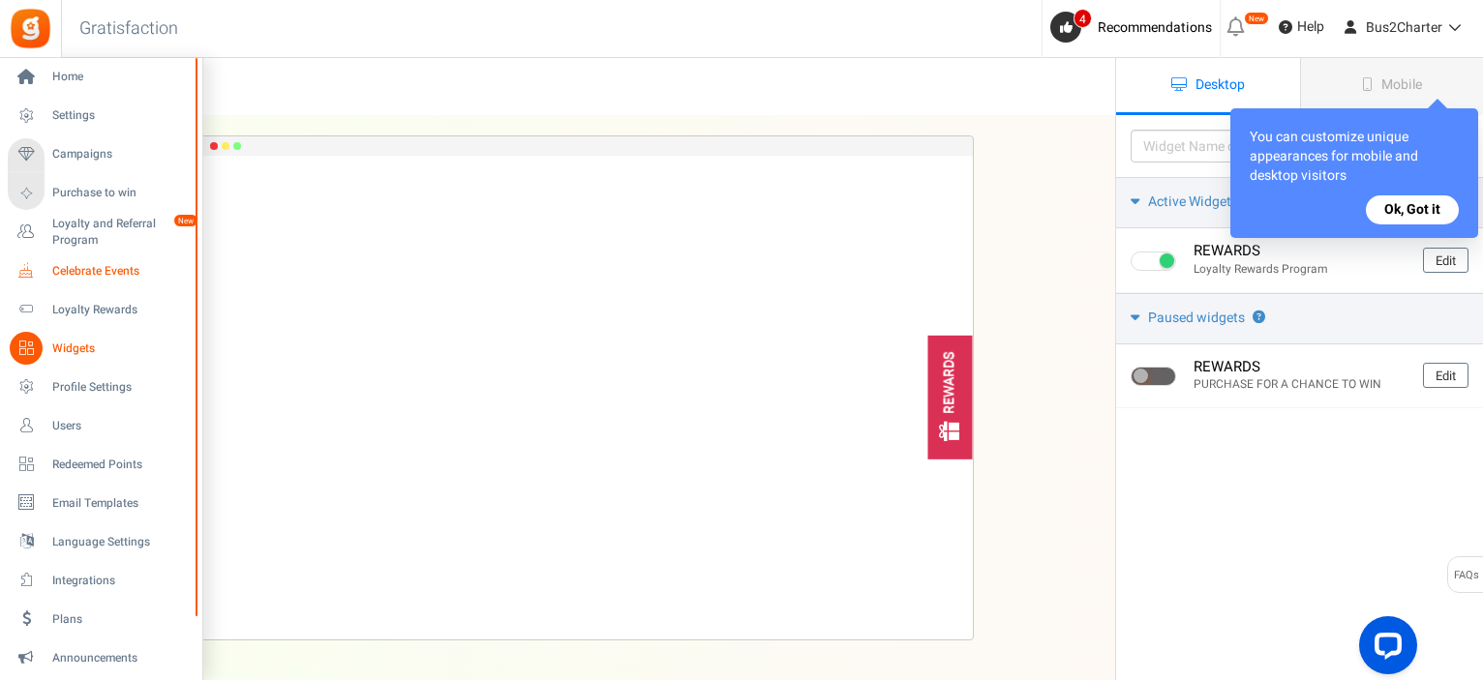
click at [81, 277] on span "Celebrate Events" at bounding box center [119, 271] width 135 height 16
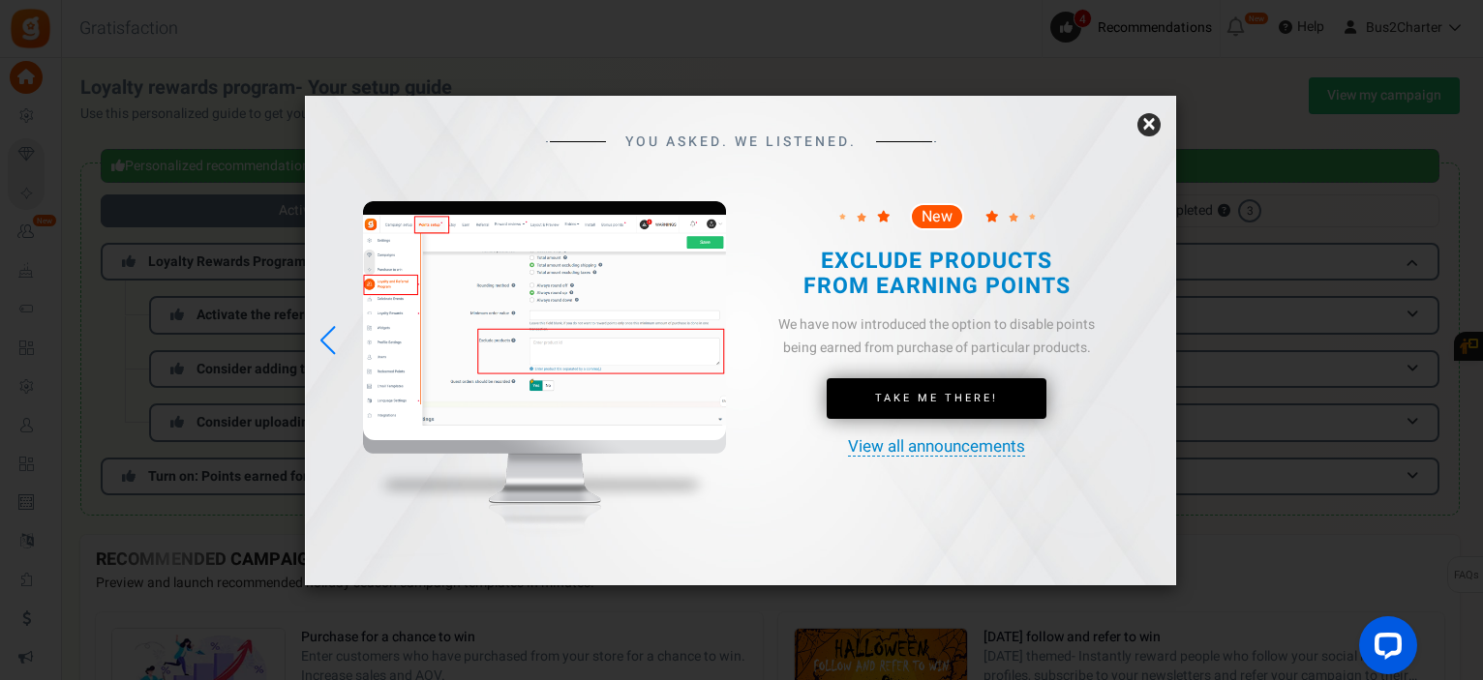
click at [1158, 118] on link "×" at bounding box center [1148, 124] width 23 height 23
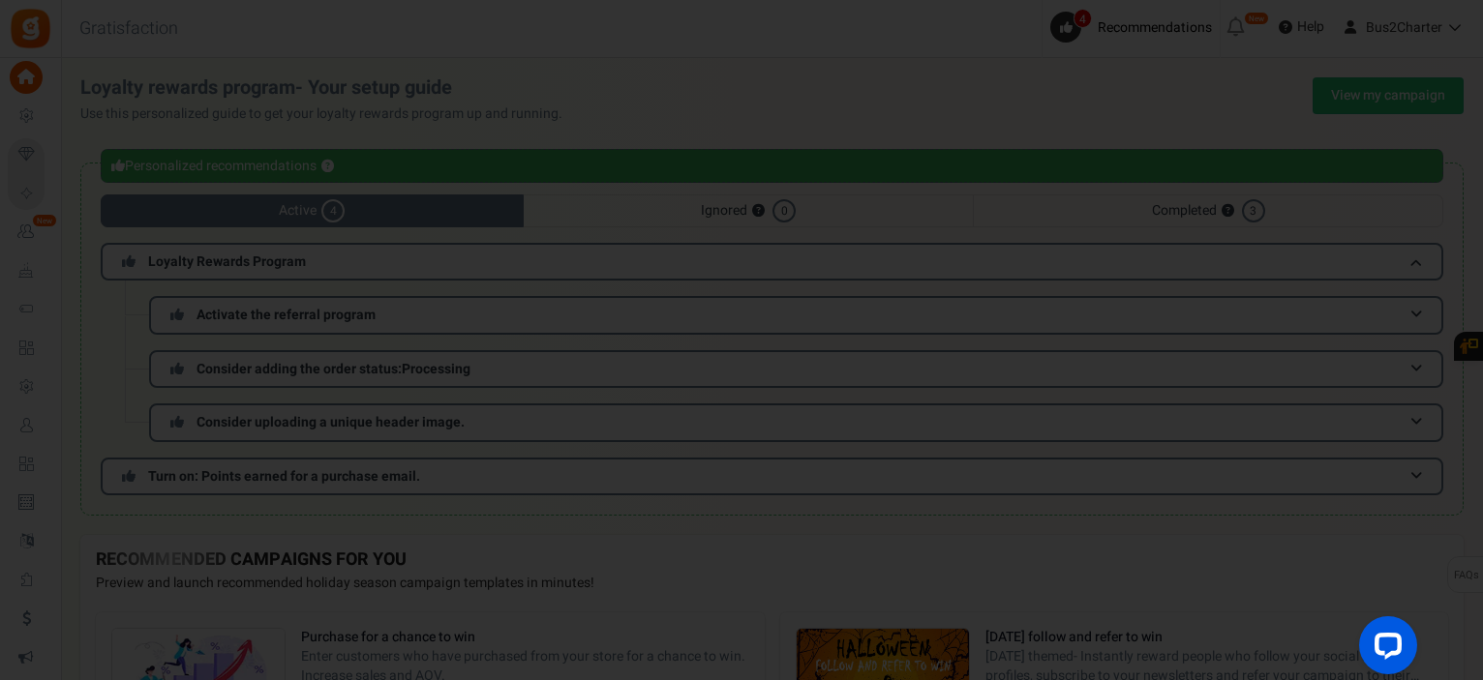
click at [1158, 118] on body "Install now Back to Home Back to program setup Home Settings Campaigns Purchase…" at bounding box center [741, 676] width 1483 height 1353
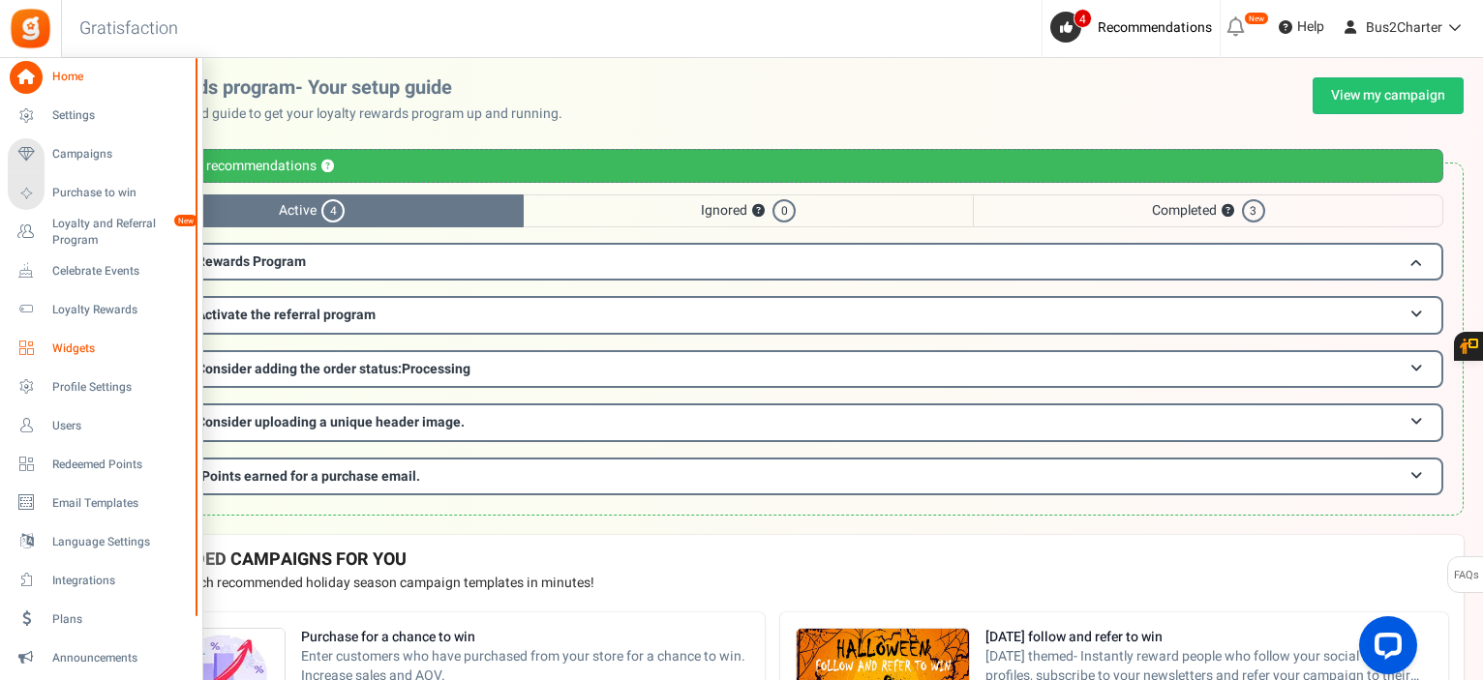
click at [90, 341] on span "Widgets" at bounding box center [119, 349] width 135 height 16
